Goal: Task Accomplishment & Management: Complete application form

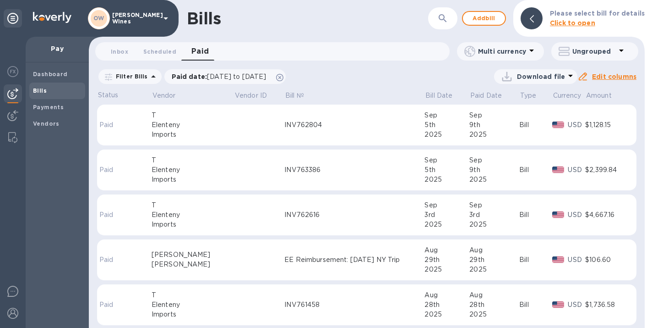
click at [234, 114] on td at bounding box center [259, 124] width 50 height 41
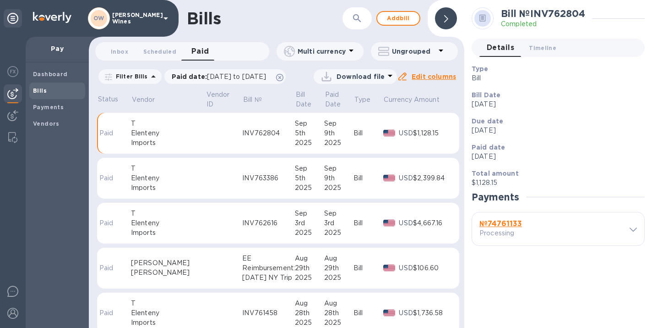
click at [500, 219] on b "№ 74761133" at bounding box center [501, 223] width 43 height 9
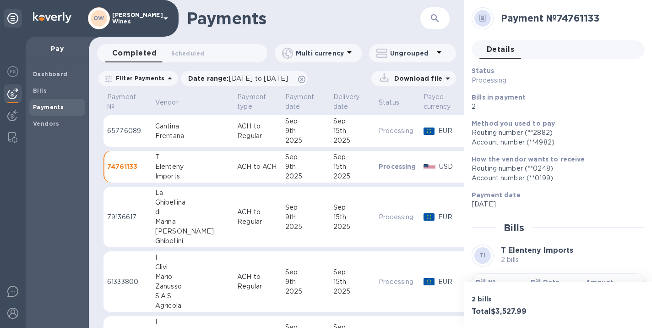
click at [488, 277] on p "Bill №" at bounding box center [500, 281] width 48 height 9
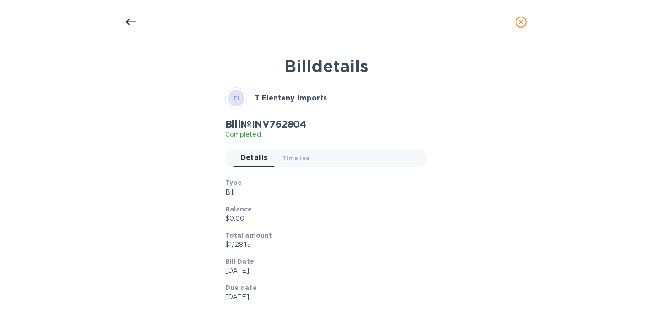
click at [520, 22] on icon "close" at bounding box center [521, 21] width 9 height 9
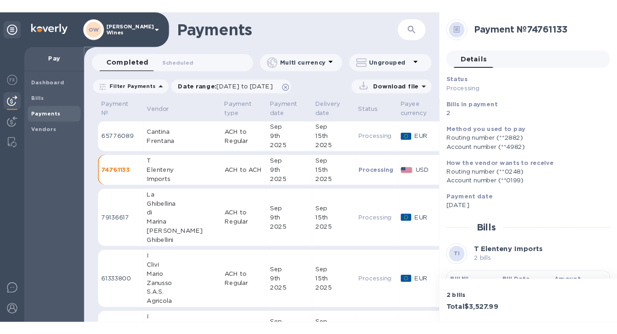
scroll to position [23, 0]
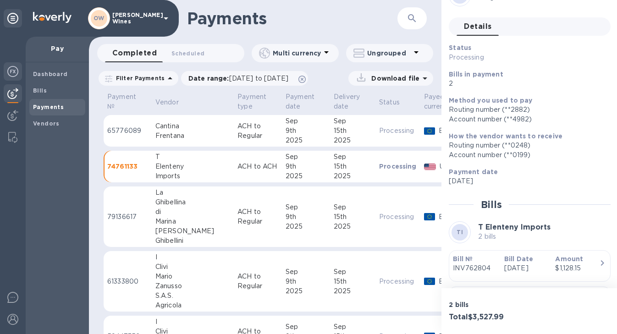
click at [15, 67] on img at bounding box center [12, 71] width 11 height 11
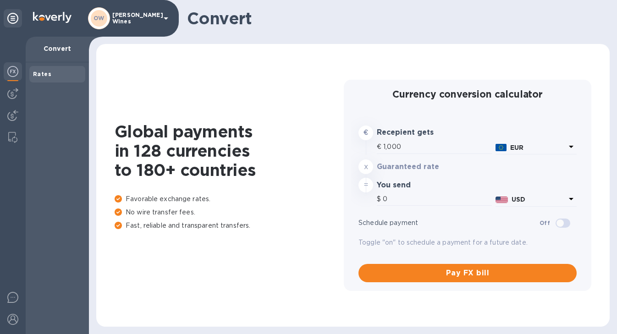
type input "1,173.9"
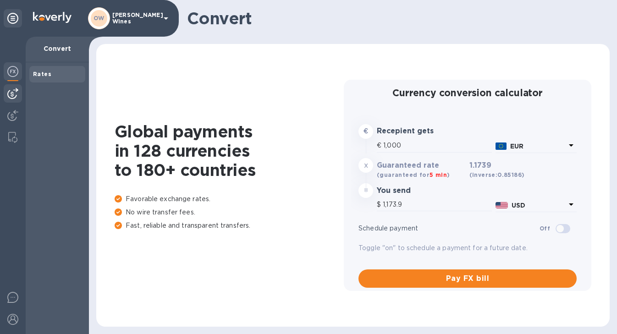
click at [15, 94] on img at bounding box center [12, 93] width 11 height 11
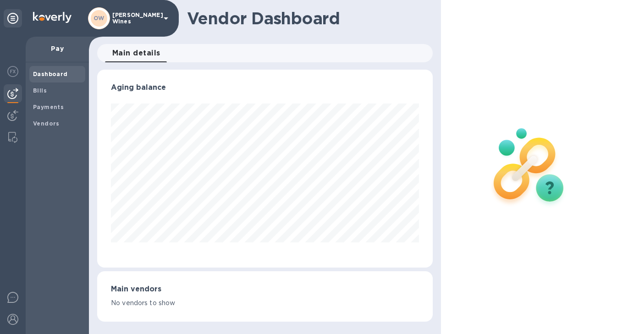
scroll to position [457963, 457829]
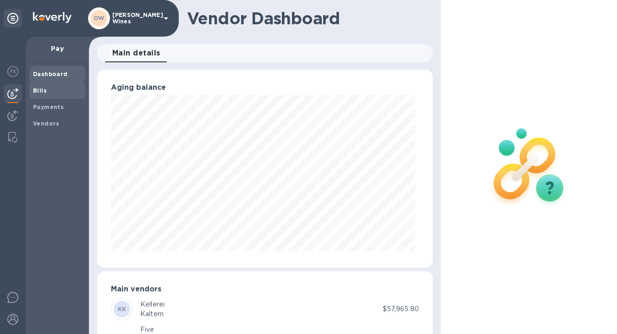
click at [44, 93] on b "Bills" at bounding box center [40, 90] width 14 height 7
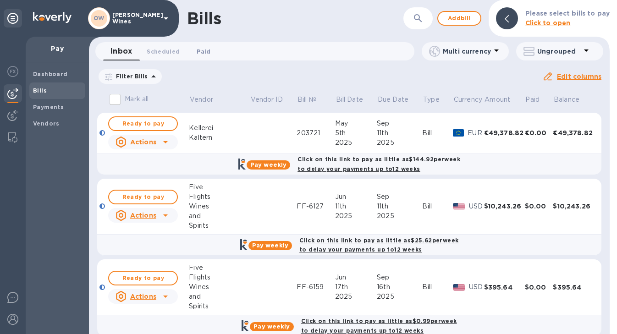
click at [201, 52] on span "Paid 0" at bounding box center [204, 52] width 14 height 10
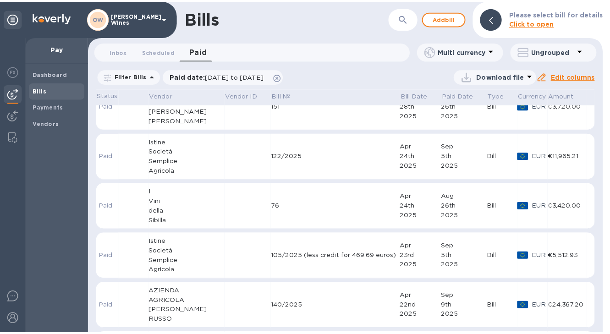
scroll to position [1973, 0]
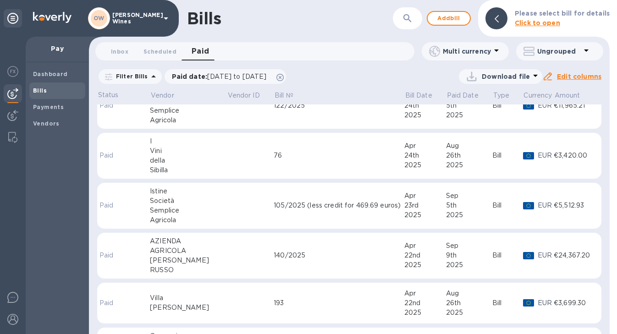
click at [227, 259] on td at bounding box center [250, 256] width 47 height 46
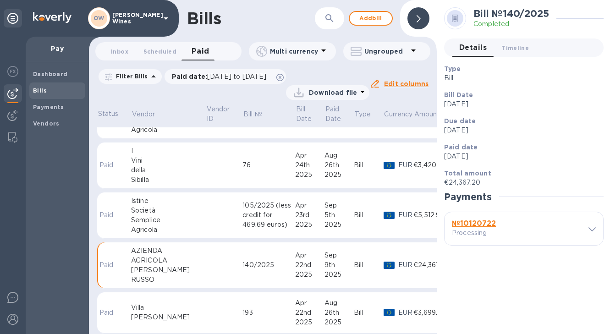
click at [486, 224] on b "№ 10120722" at bounding box center [474, 223] width 44 height 9
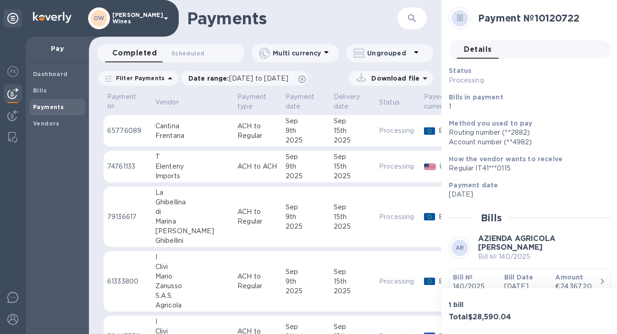
click at [465, 277] on b "Bill №" at bounding box center [463, 277] width 20 height 7
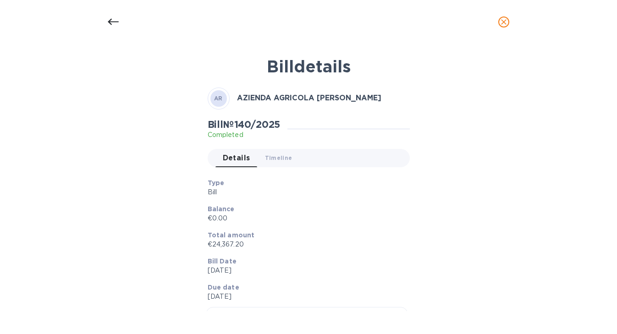
click at [110, 20] on icon at bounding box center [113, 22] width 11 height 6
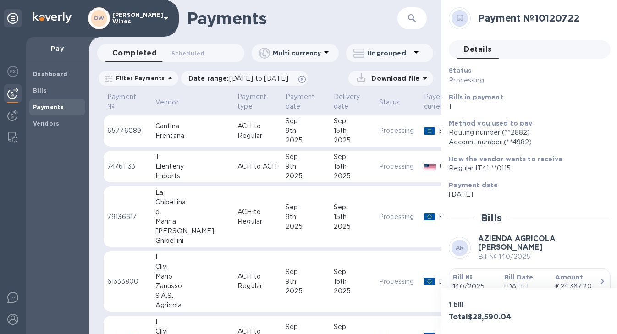
click at [110, 20] on icon at bounding box center [113, 22] width 11 height 6
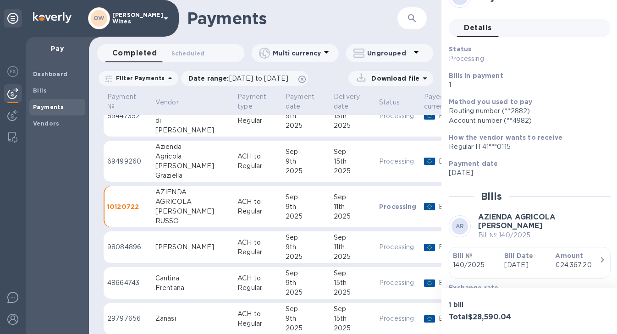
scroll to position [241, 0]
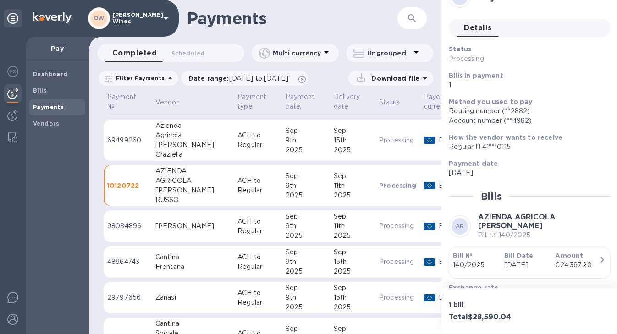
click at [163, 231] on td "[PERSON_NAME]" at bounding box center [193, 226] width 82 height 32
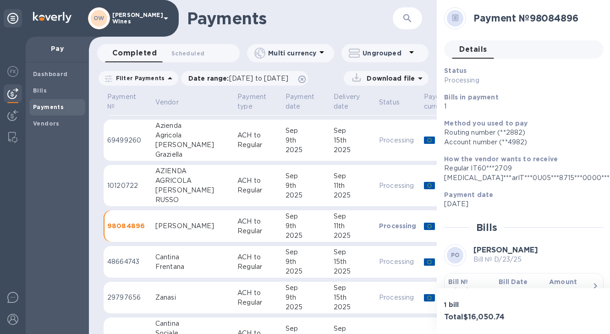
click at [462, 281] on b "Bill №" at bounding box center [458, 281] width 20 height 7
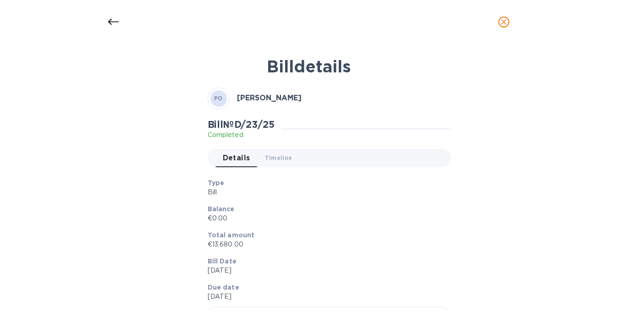
scroll to position [241, 0]
click at [110, 21] on icon at bounding box center [113, 21] width 11 height 11
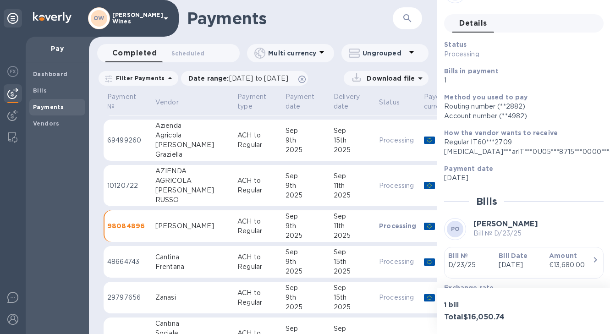
click at [177, 295] on div "Zanasi" at bounding box center [192, 298] width 75 height 10
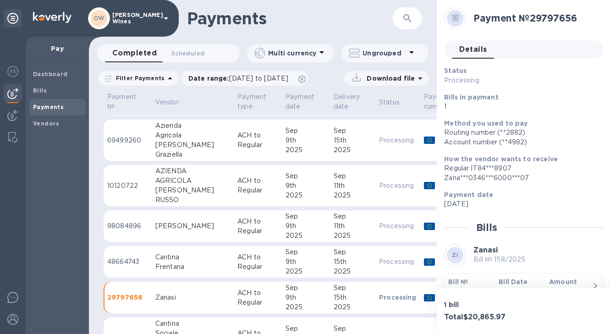
click at [463, 282] on b "Bill №" at bounding box center [458, 281] width 20 height 7
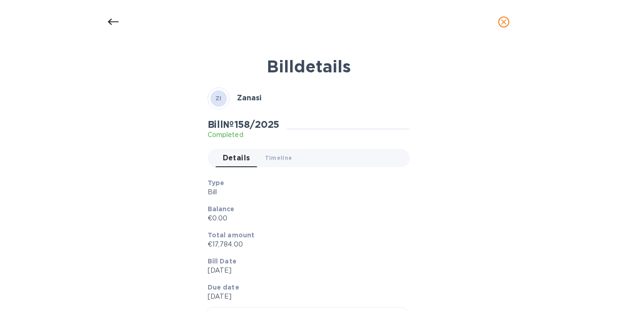
scroll to position [241, 0]
click at [108, 21] on icon at bounding box center [113, 22] width 11 height 6
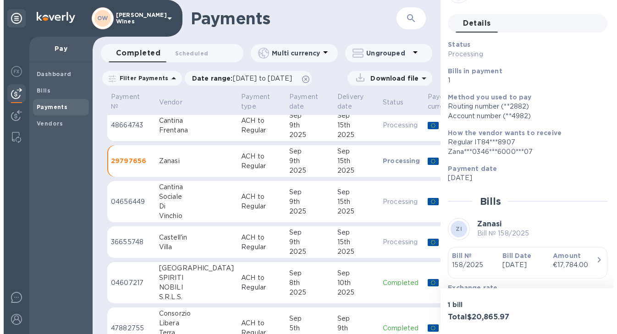
scroll to position [377, 0]
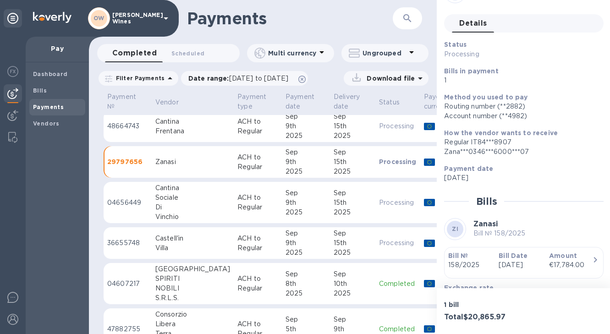
click at [173, 204] on div "Di" at bounding box center [192, 208] width 75 height 10
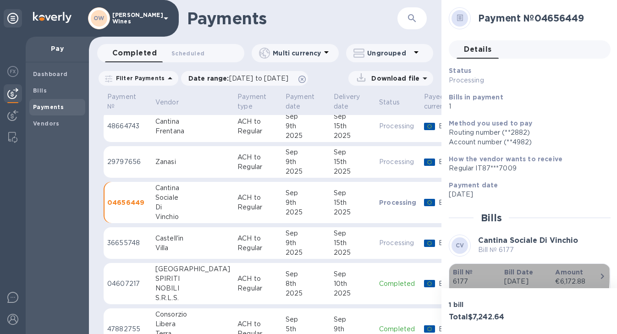
click at [461, 276] on b "Bill №" at bounding box center [463, 271] width 20 height 7
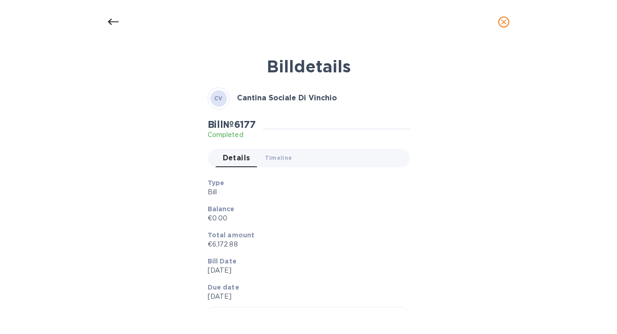
scroll to position [378, 0]
click at [112, 20] on icon at bounding box center [113, 21] width 11 height 11
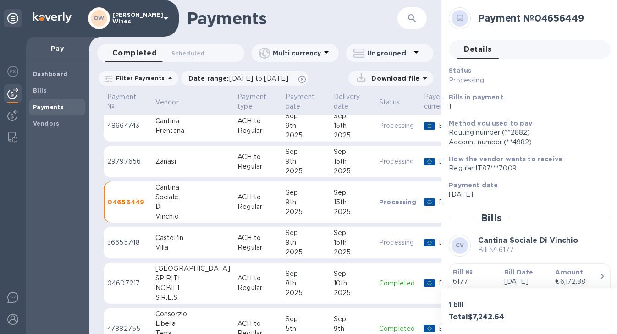
scroll to position [16, 0]
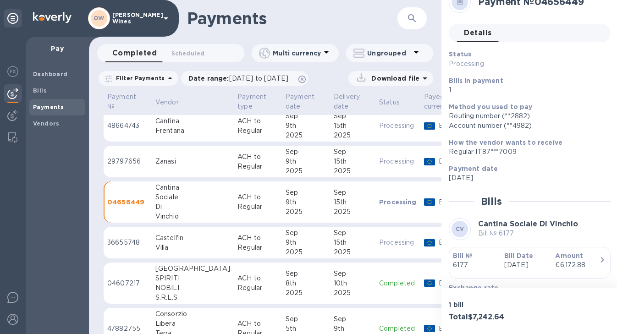
click at [167, 235] on div "Castell'in" at bounding box center [192, 238] width 75 height 10
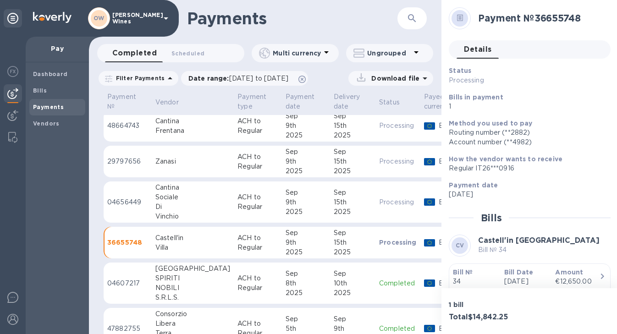
click at [464, 268] on b "Bill №" at bounding box center [463, 271] width 20 height 7
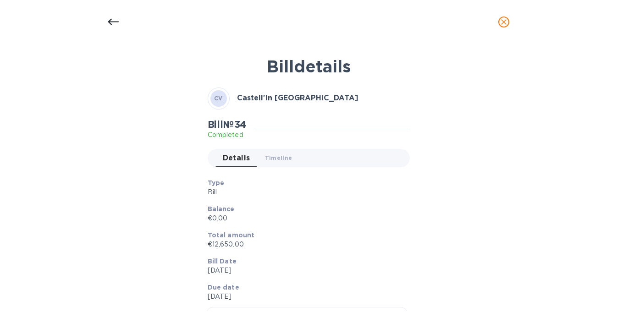
scroll to position [378, 0]
click at [108, 26] on icon at bounding box center [113, 21] width 11 height 11
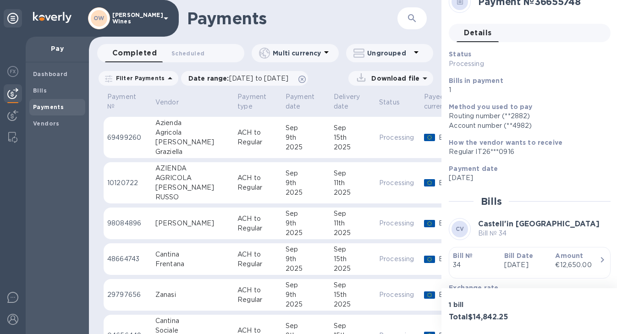
scroll to position [247, 0]
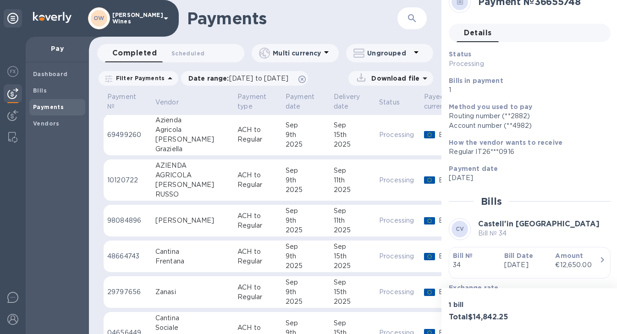
click at [162, 258] on div "Frentana" at bounding box center [192, 262] width 75 height 10
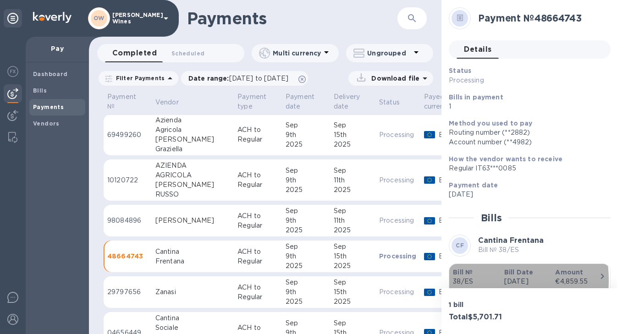
click at [467, 280] on p "38/ES" at bounding box center [475, 282] width 44 height 10
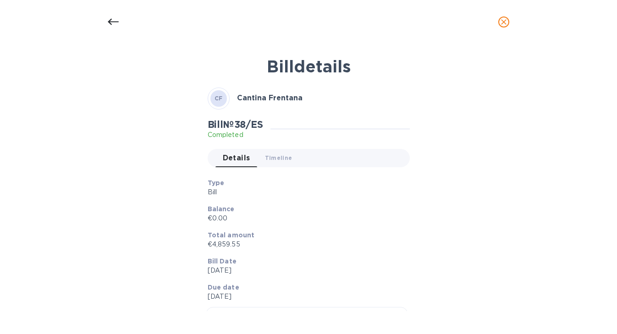
scroll to position [247, 0]
click at [109, 22] on icon at bounding box center [113, 22] width 11 height 6
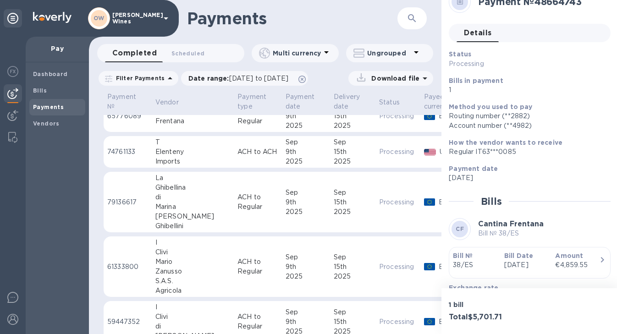
scroll to position [32, 0]
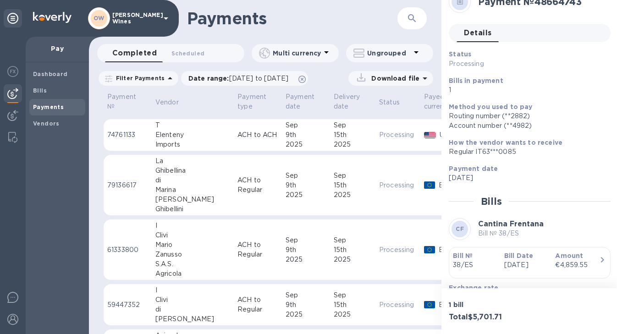
click at [175, 189] on div "Marina" at bounding box center [192, 190] width 75 height 10
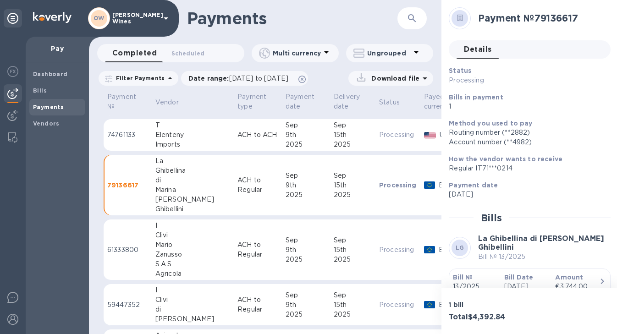
click at [471, 279] on b "Bill №" at bounding box center [463, 277] width 20 height 7
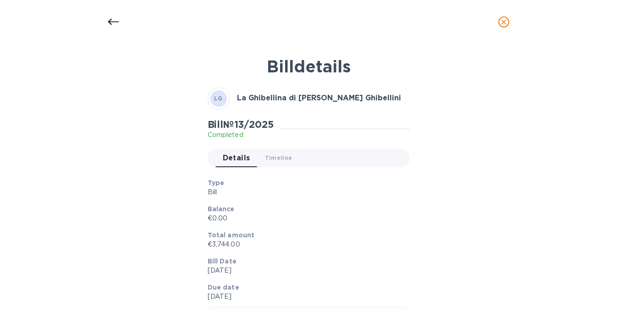
scroll to position [32, 0]
click at [112, 17] on icon at bounding box center [113, 21] width 11 height 11
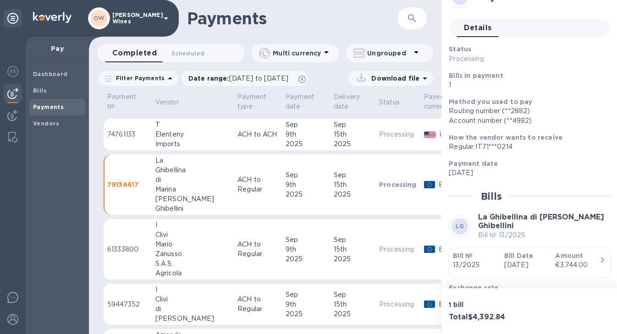
scroll to position [0, 0]
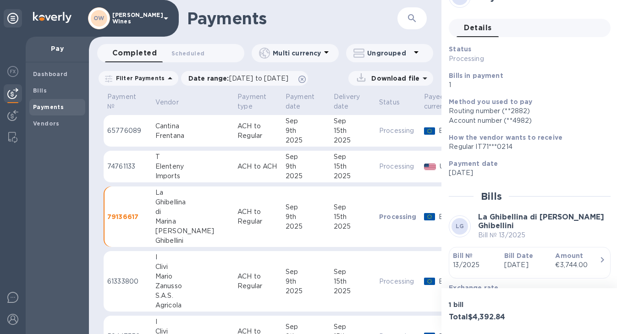
click at [164, 133] on div "Frentana" at bounding box center [192, 136] width 75 height 10
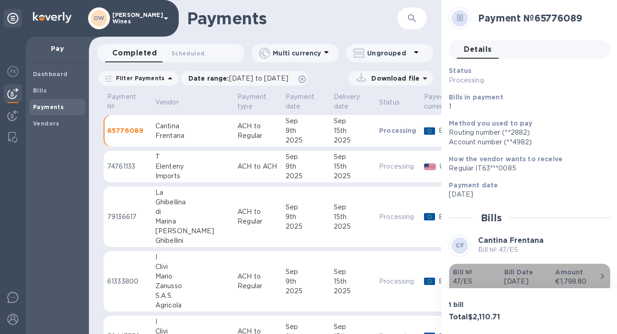
click at [467, 272] on b "Bill №" at bounding box center [463, 271] width 20 height 7
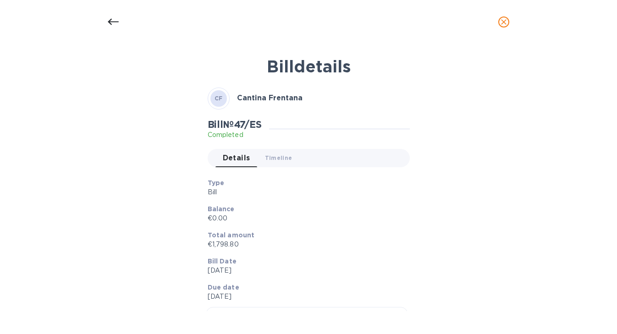
click at [111, 18] on icon at bounding box center [113, 21] width 11 height 11
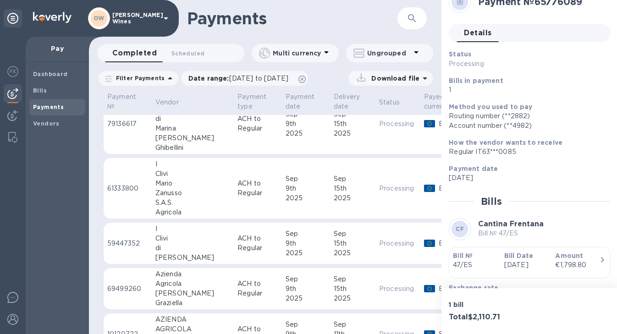
scroll to position [120, 0]
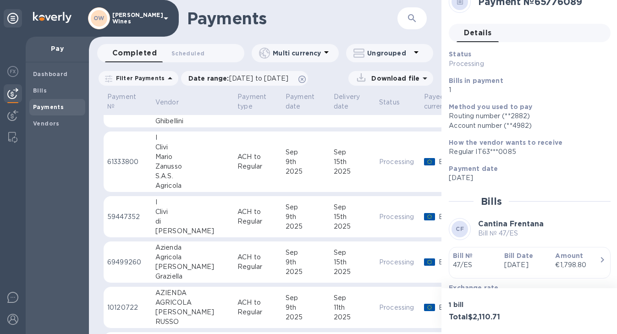
click at [177, 258] on div "Agricola" at bounding box center [192, 257] width 75 height 10
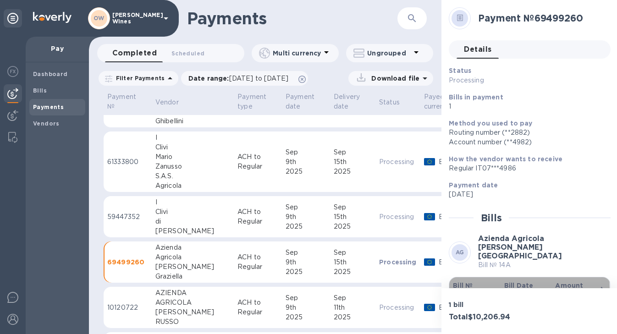
click at [458, 282] on b "Bill №" at bounding box center [463, 285] width 20 height 7
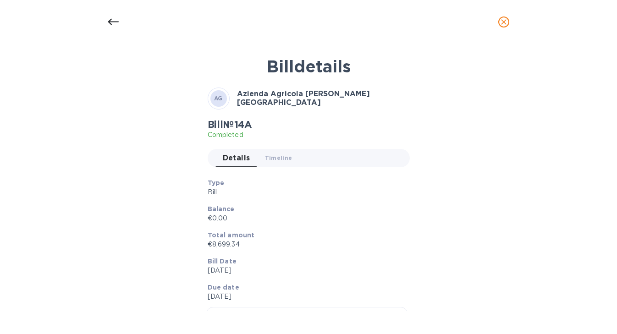
scroll to position [120, 0]
click at [109, 20] on icon at bounding box center [113, 22] width 11 height 6
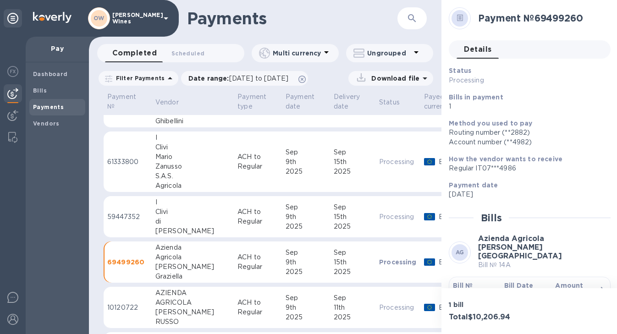
scroll to position [22, 0]
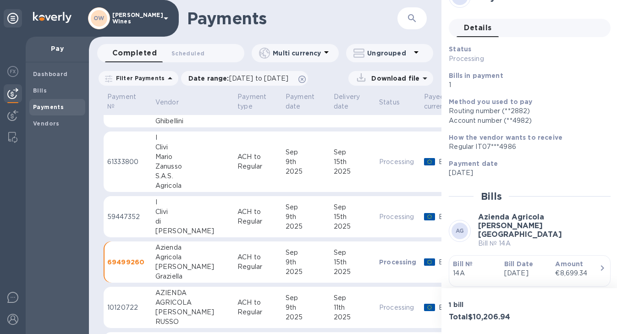
click at [170, 156] on div "Mario" at bounding box center [192, 157] width 75 height 10
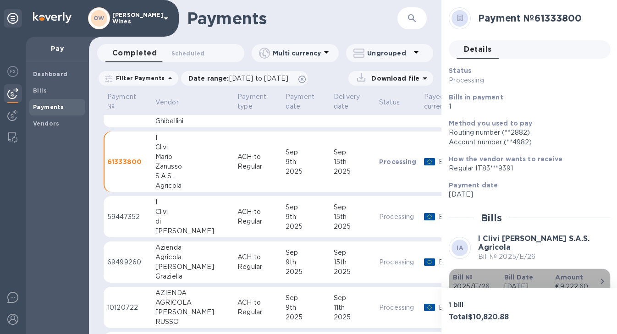
click at [467, 278] on b "Bill №" at bounding box center [463, 277] width 20 height 7
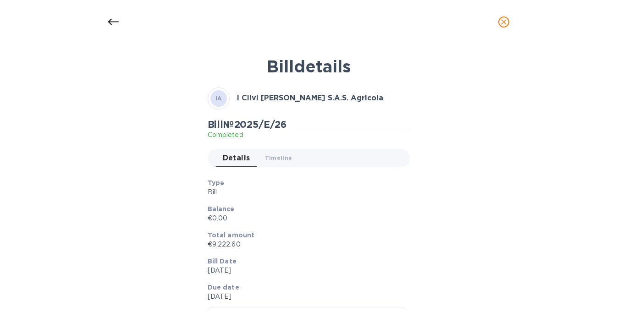
scroll to position [120, 0]
click at [115, 21] on icon at bounding box center [113, 21] width 11 height 11
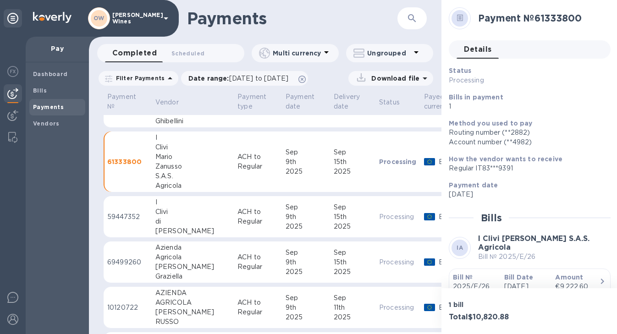
click at [115, 21] on icon at bounding box center [113, 21] width 11 height 11
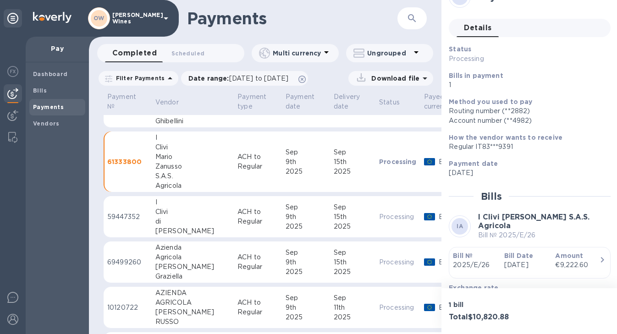
click at [159, 207] on div "Clivi" at bounding box center [192, 212] width 75 height 10
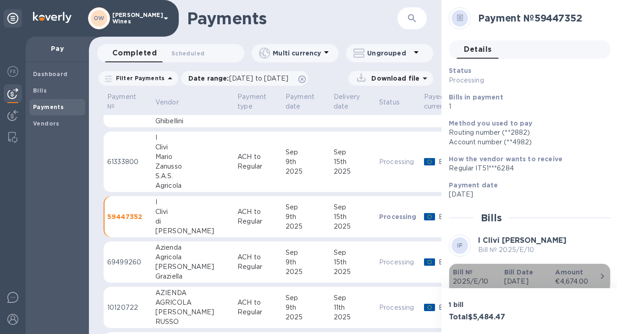
click at [462, 272] on b "Bill №" at bounding box center [463, 271] width 20 height 7
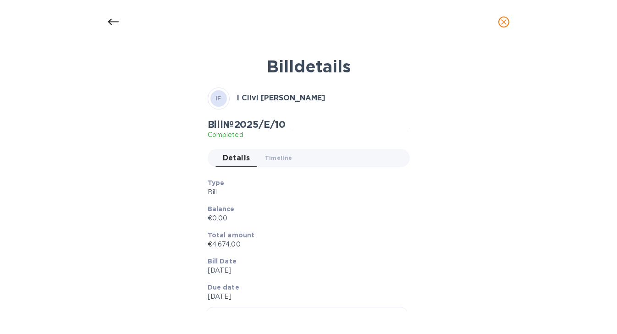
scroll to position [120, 0]
click at [111, 20] on icon at bounding box center [113, 21] width 11 height 11
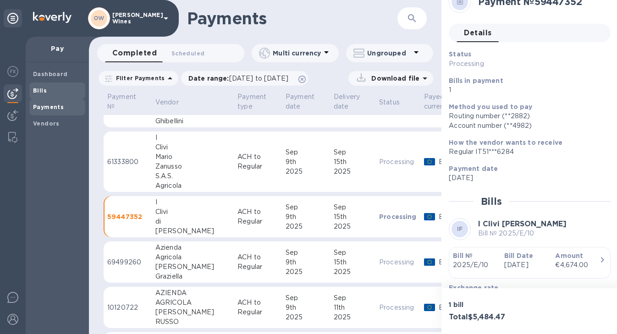
click at [41, 87] on b "Bills" at bounding box center [40, 90] width 14 height 7
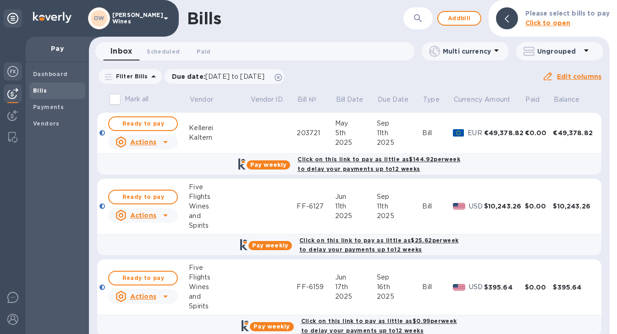
click at [11, 63] on div at bounding box center [13, 72] width 18 height 20
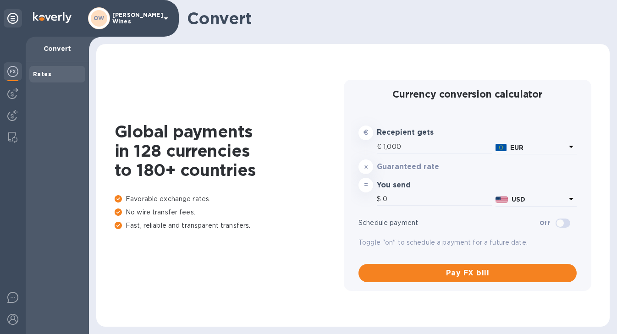
type input "1,173.8"
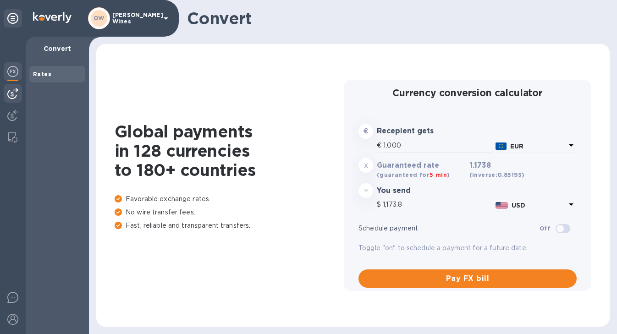
click at [13, 92] on img at bounding box center [12, 93] width 11 height 11
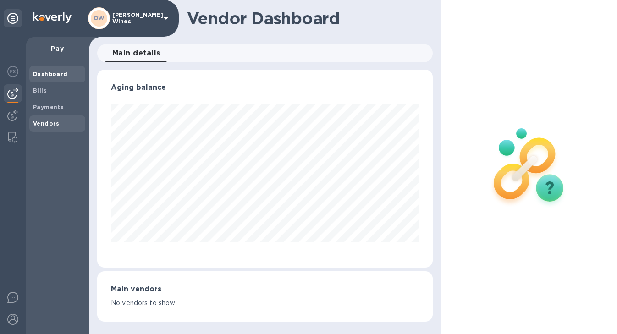
scroll to position [198, 335]
click at [48, 123] on b "Vendors" at bounding box center [46, 123] width 27 height 7
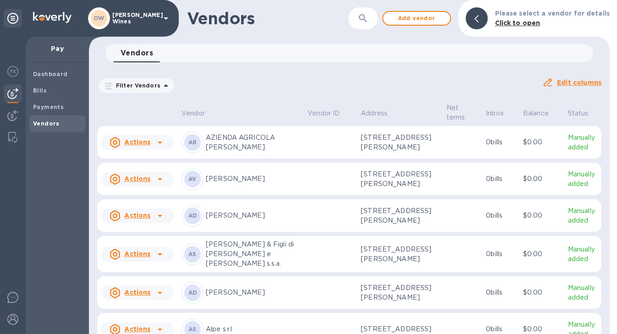
click at [374, 25] on button "button" at bounding box center [363, 18] width 22 height 22
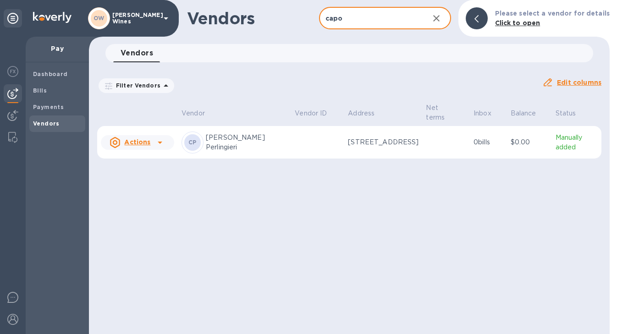
type input "capo"
click at [159, 146] on icon at bounding box center [159, 142] width 11 height 11
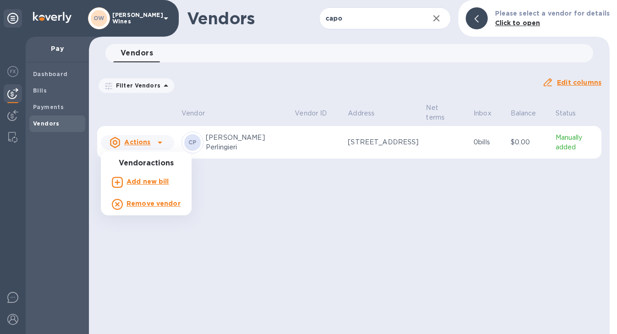
click at [140, 183] on b "Add new bill" at bounding box center [147, 181] width 43 height 7
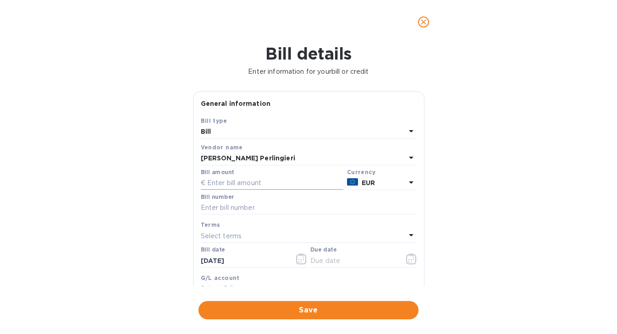
click at [235, 187] on input "text" at bounding box center [272, 183] width 142 height 14
type input "2"
type input "3,562.50"
click at [236, 210] on input "text" at bounding box center [309, 208] width 216 height 14
type input "20/2025"
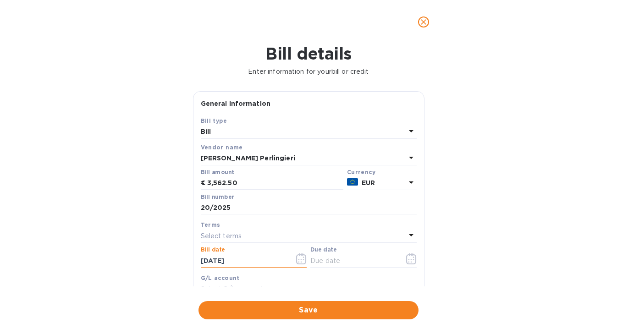
drag, startPoint x: 246, startPoint y: 262, endPoint x: 186, endPoint y: 262, distance: 59.1
click at [186, 262] on div "Bill details Enter information for your bill or credit General information Save…" at bounding box center [308, 189] width 617 height 290
type input "5_/__/____"
type input "[DATE]"
click at [408, 258] on icon "button" at bounding box center [411, 258] width 11 height 11
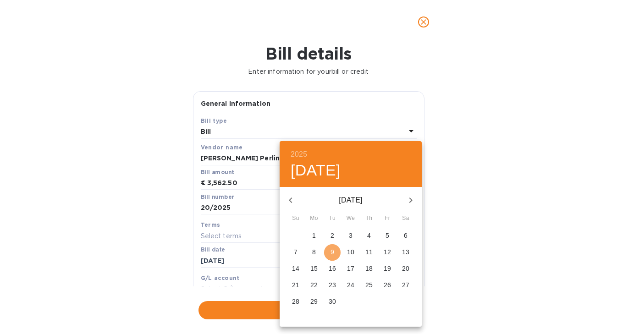
click at [328, 253] on span "9" at bounding box center [332, 251] width 16 height 9
type input "[DATE]"
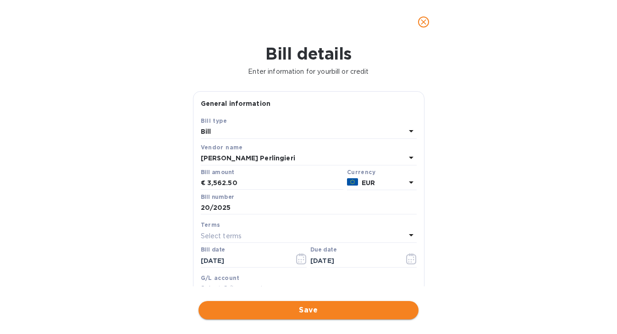
click at [315, 316] on button "Save" at bounding box center [308, 310] width 220 height 18
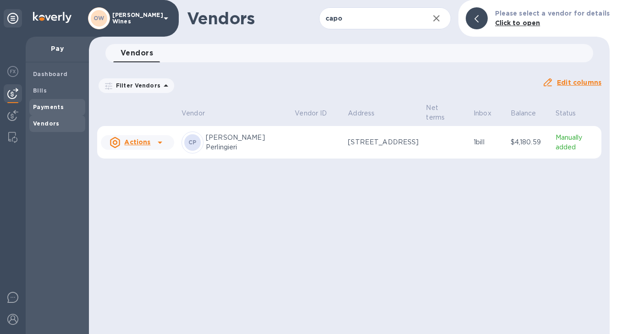
click at [36, 99] on div "Payments" at bounding box center [57, 107] width 56 height 16
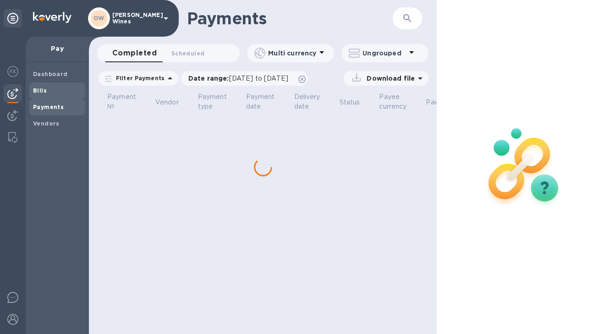
click at [36, 93] on b "Bills" at bounding box center [40, 90] width 14 height 7
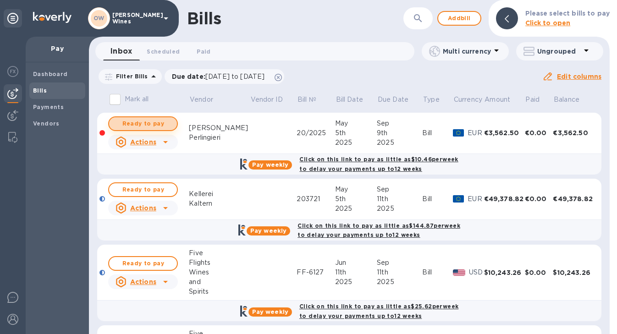
click at [141, 121] on span "Ready to pay" at bounding box center [142, 123] width 53 height 11
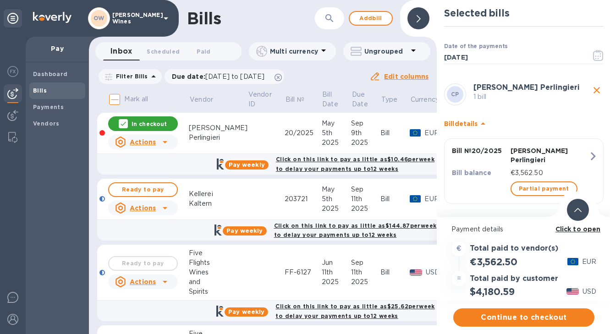
click at [562, 229] on b "Click to open" at bounding box center [577, 228] width 45 height 7
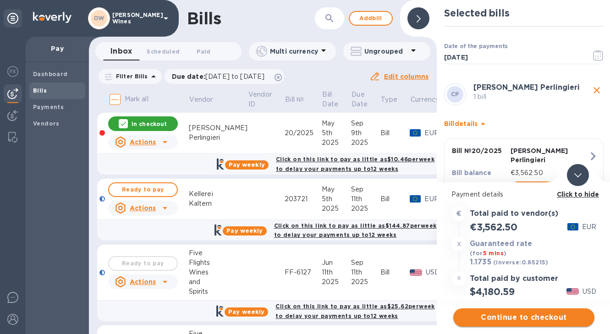
click at [527, 311] on button "Continue to checkout" at bounding box center [523, 317] width 141 height 18
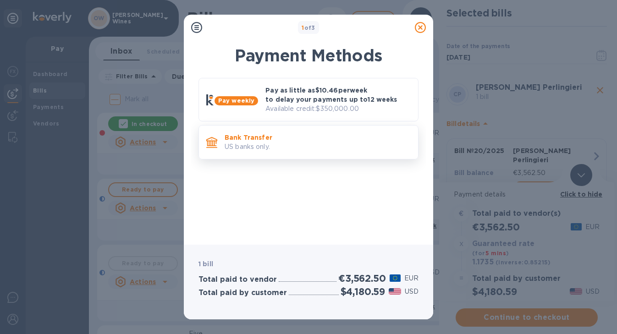
click at [321, 137] on p "Bank Transfer" at bounding box center [317, 137] width 186 height 9
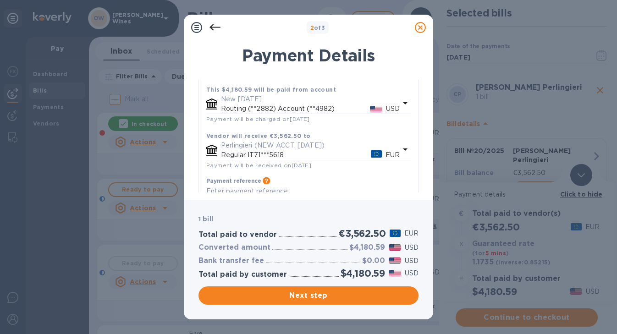
scroll to position [92, 0]
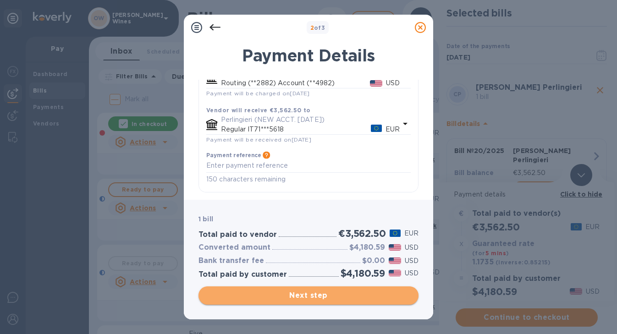
click at [343, 294] on span "Next step" at bounding box center [308, 295] width 205 height 11
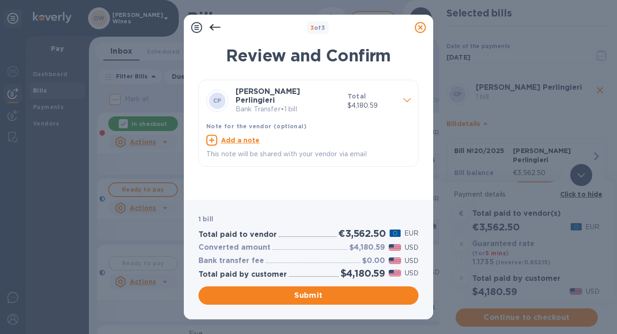
click at [213, 25] on icon at bounding box center [214, 27] width 11 height 11
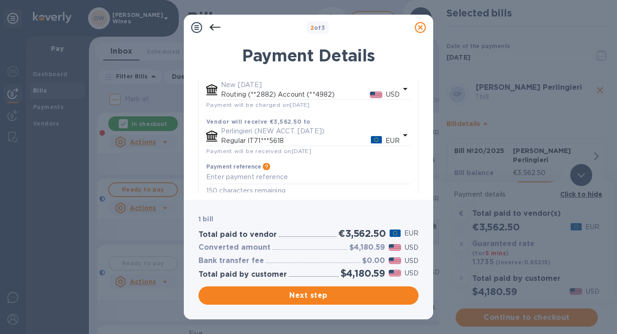
scroll to position [0, 0]
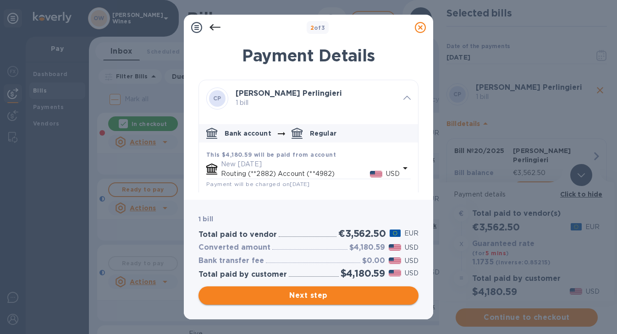
click at [344, 296] on span "Next step" at bounding box center [308, 295] width 205 height 11
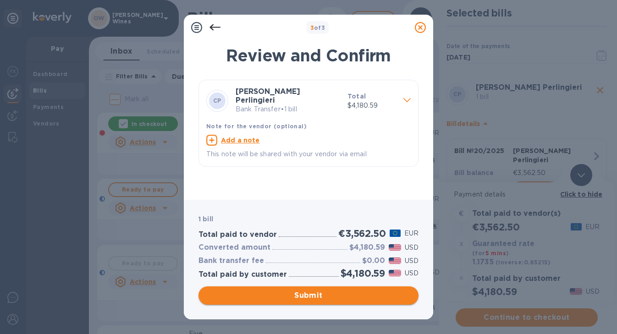
click at [344, 297] on span "Submit" at bounding box center [308, 295] width 205 height 11
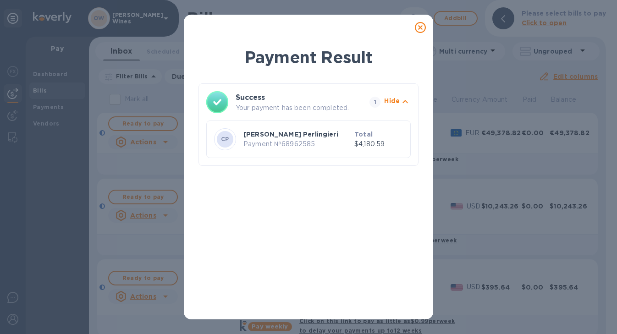
click at [423, 28] on icon at bounding box center [420, 27] width 11 height 11
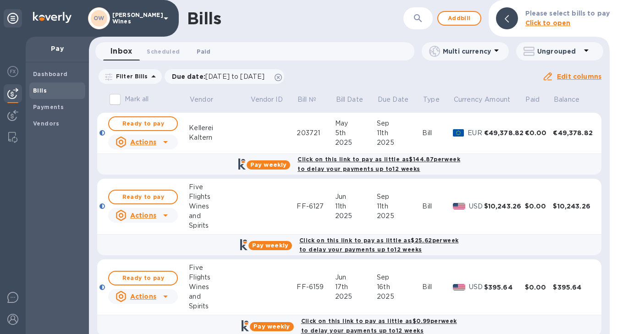
click at [198, 49] on span "Paid 0" at bounding box center [204, 52] width 14 height 10
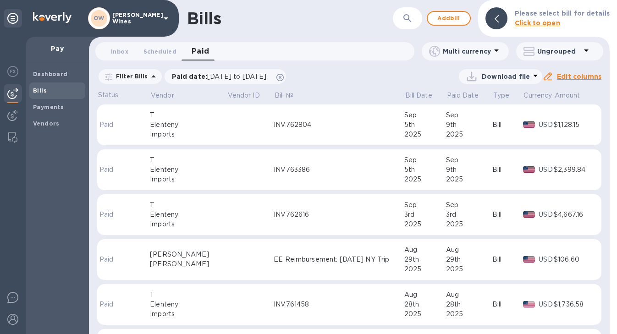
drag, startPoint x: 609, startPoint y: 95, endPoint x: 609, endPoint y: 109, distance: 13.3
click at [609, 109] on div at bounding box center [612, 167] width 7 height 334
click at [411, 17] on icon "button" at bounding box center [407, 18] width 8 height 8
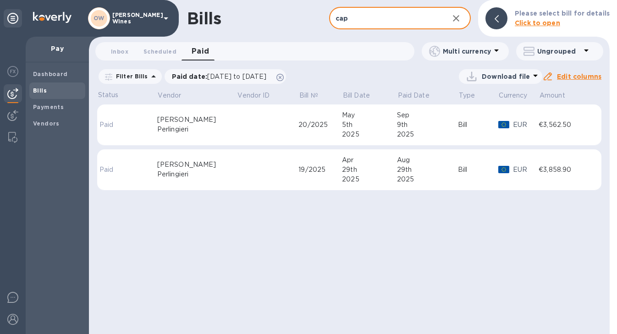
type input "cap"
click at [205, 122] on div "[PERSON_NAME]" at bounding box center [197, 120] width 80 height 10
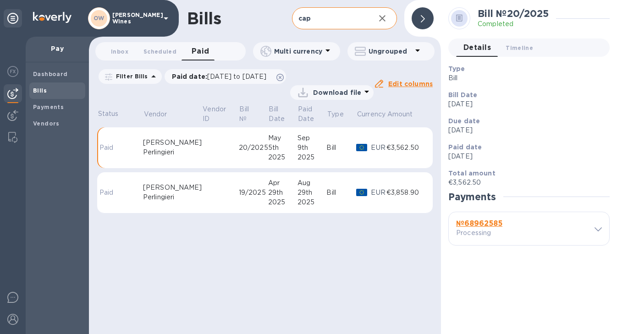
click at [474, 224] on b "№ 68962585" at bounding box center [479, 223] width 46 height 9
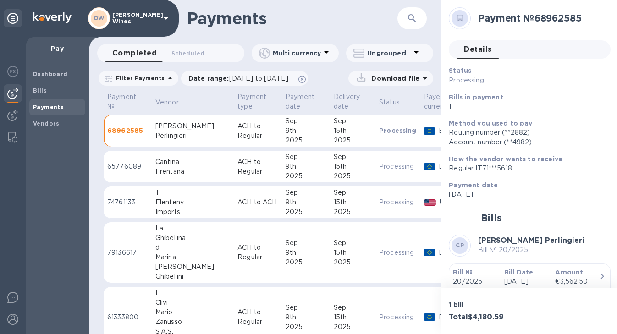
click at [465, 269] on b "Bill №" at bounding box center [463, 271] width 20 height 7
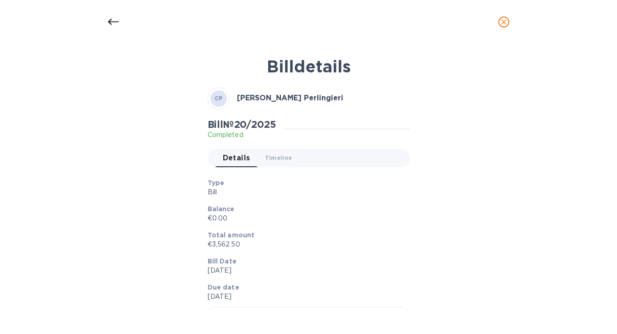
click at [110, 26] on icon at bounding box center [113, 21] width 11 height 11
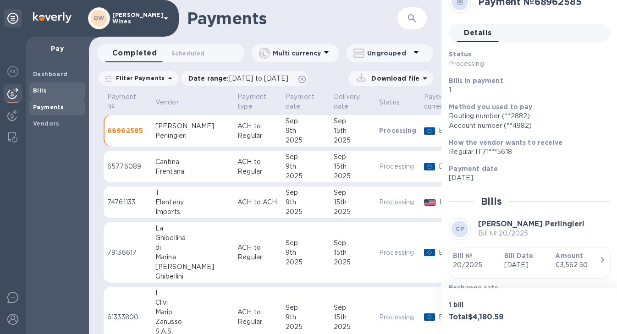
click at [38, 92] on b "Bills" at bounding box center [40, 90] width 14 height 7
